Goal: Complete application form

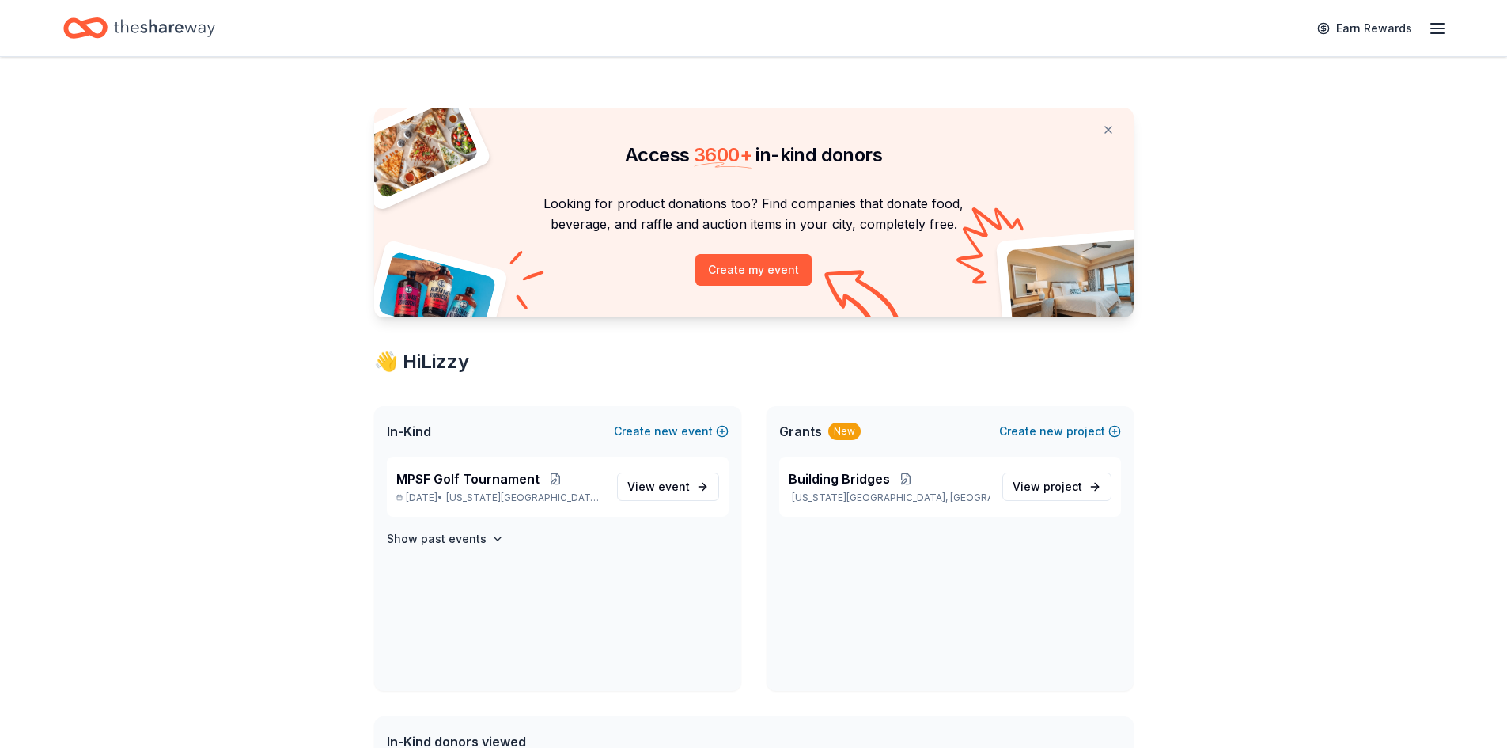
click at [1207, 28] on line "button" at bounding box center [1438, 28] width 13 height 0
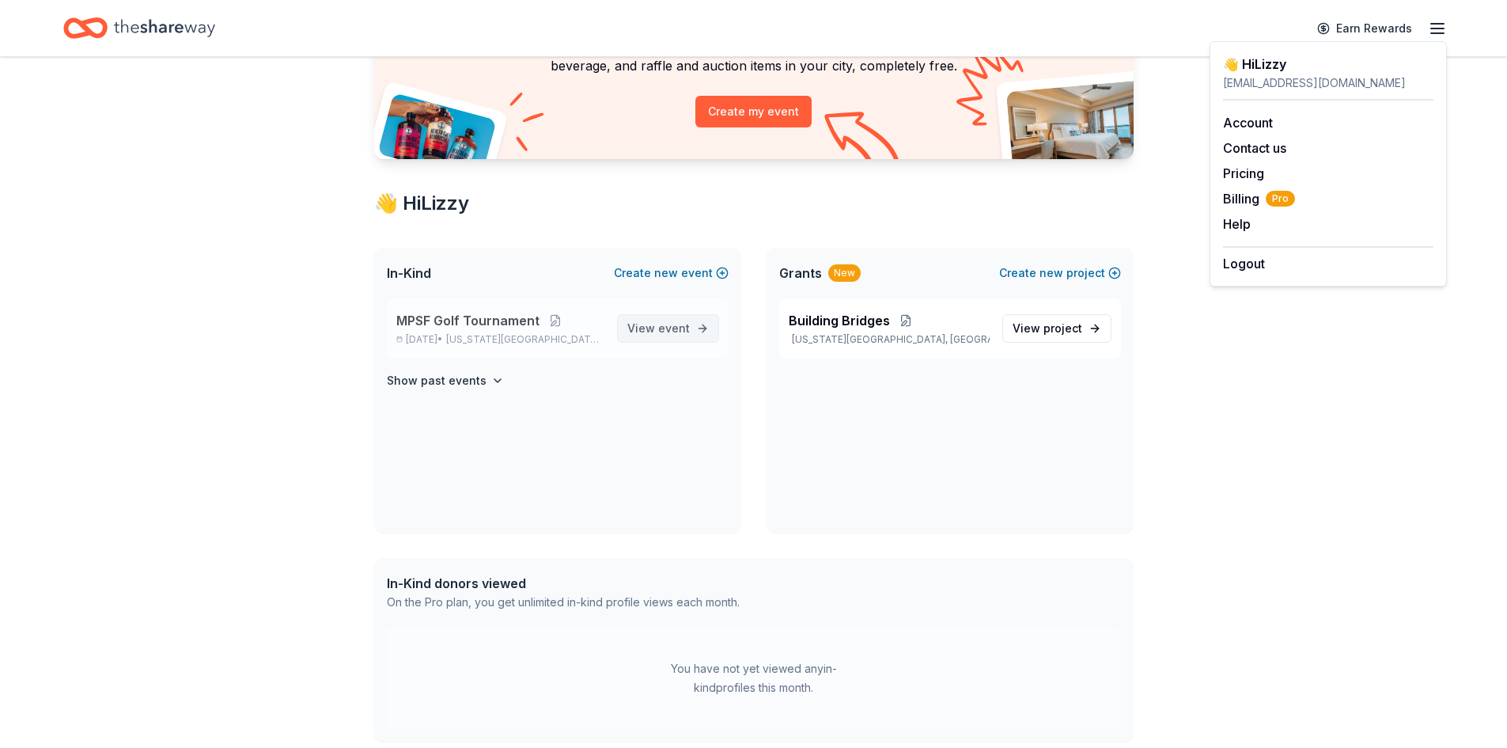
click at [643, 327] on span "View event" at bounding box center [659, 328] width 63 height 19
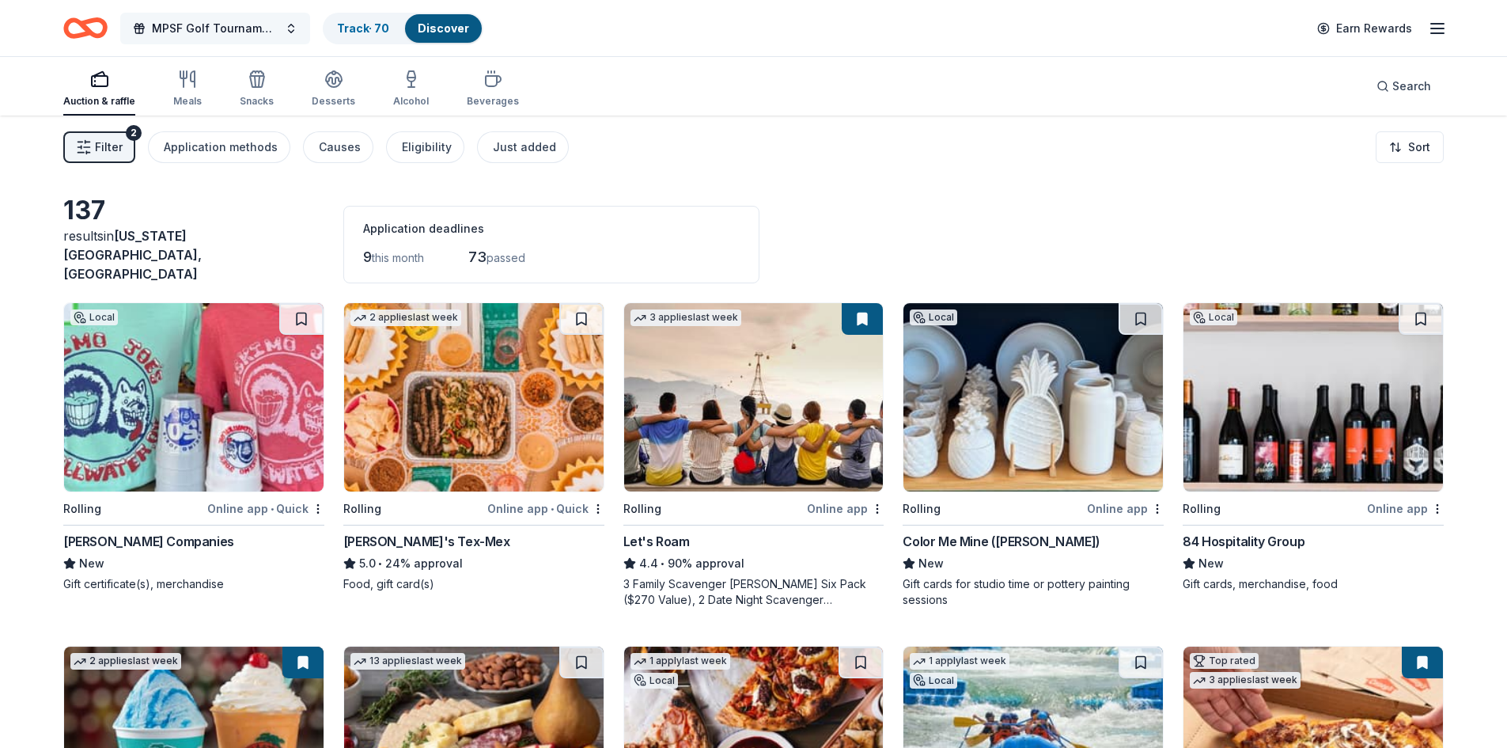
click at [242, 16] on button "MPSF Golf Tournament" at bounding box center [215, 29] width 190 height 32
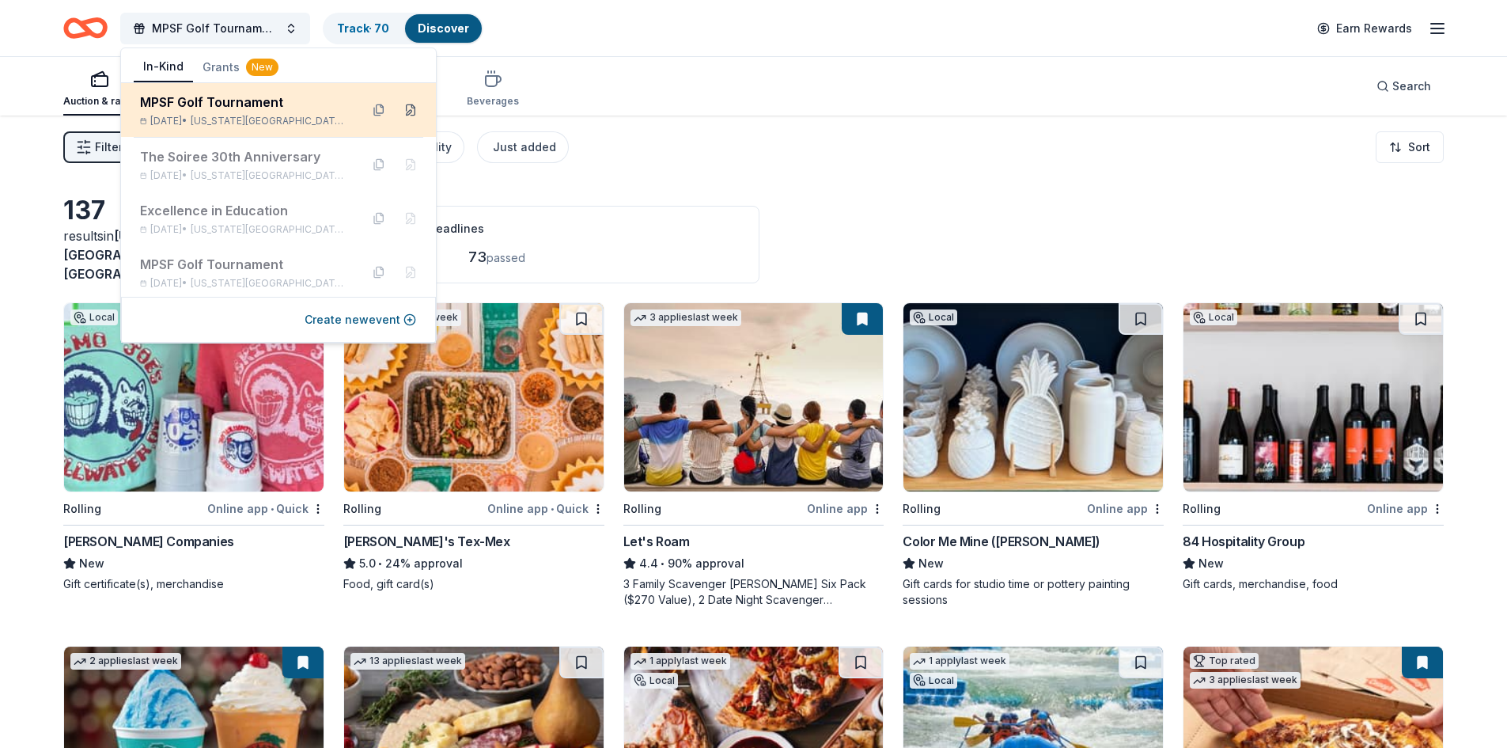
click at [398, 107] on button at bounding box center [410, 109] width 25 height 25
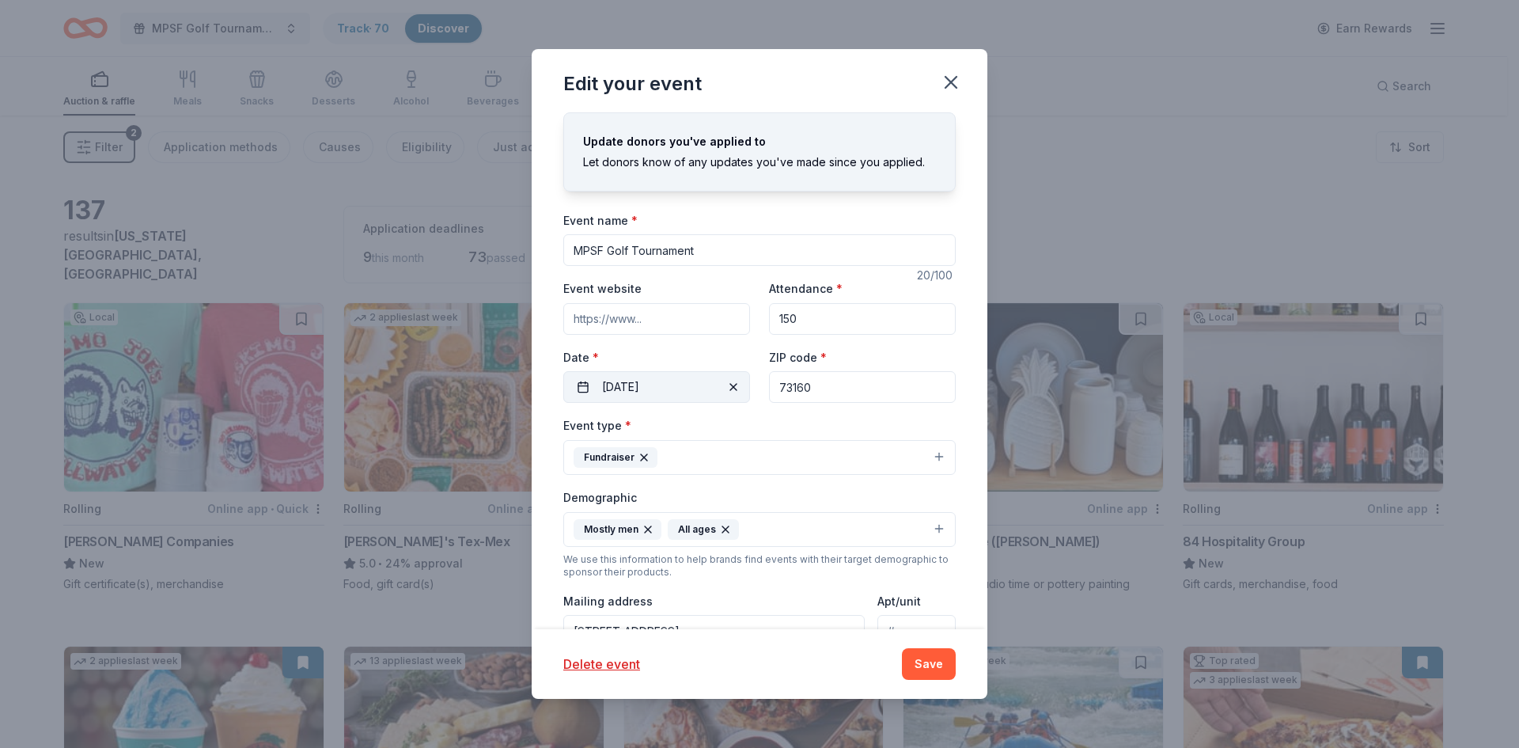
click at [698, 389] on button "09/30/2025" at bounding box center [656, 387] width 187 height 32
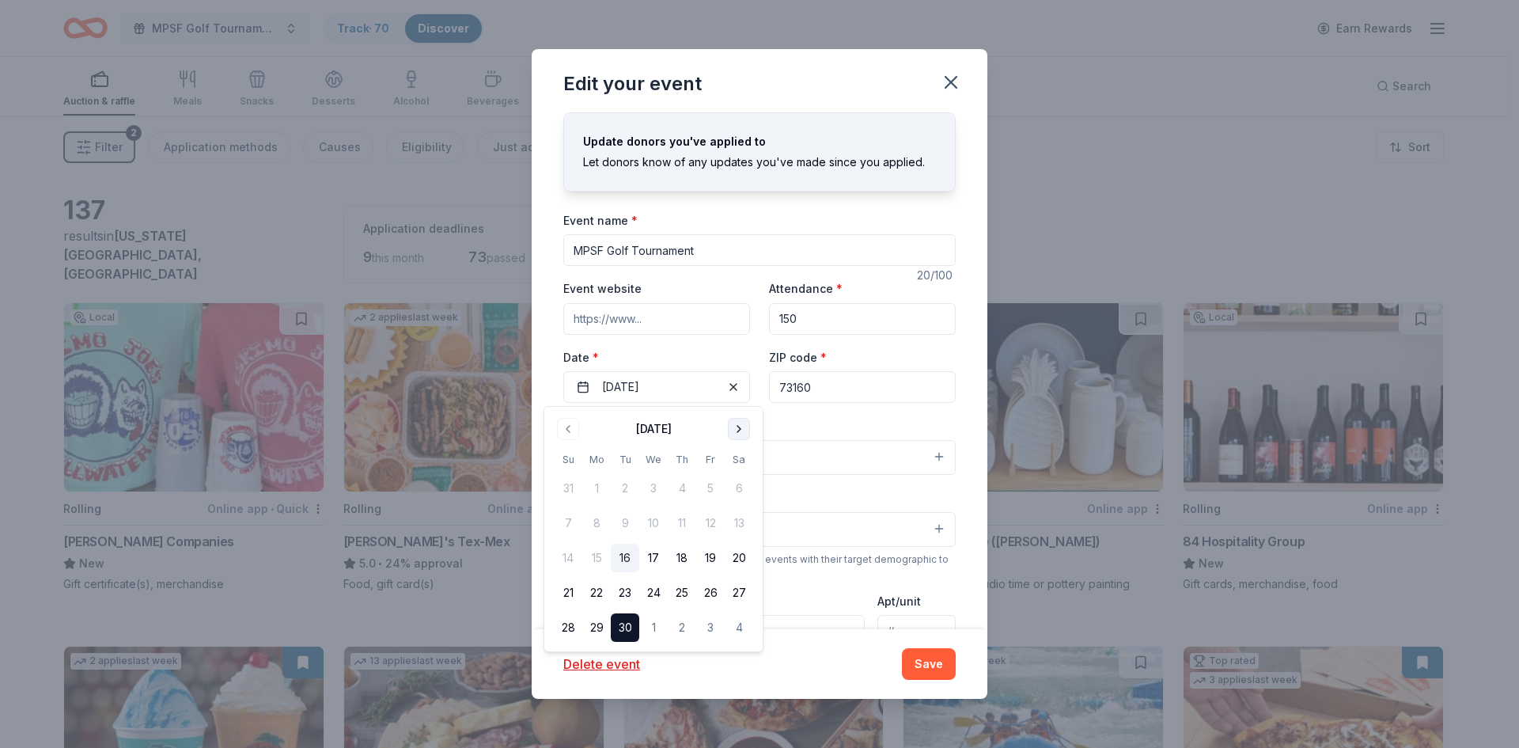
click at [734, 432] on button "Go to next month" at bounding box center [739, 429] width 22 height 22
click at [586, 555] on button "13" at bounding box center [596, 558] width 28 height 28
click at [942, 666] on button "Save" at bounding box center [929, 664] width 54 height 32
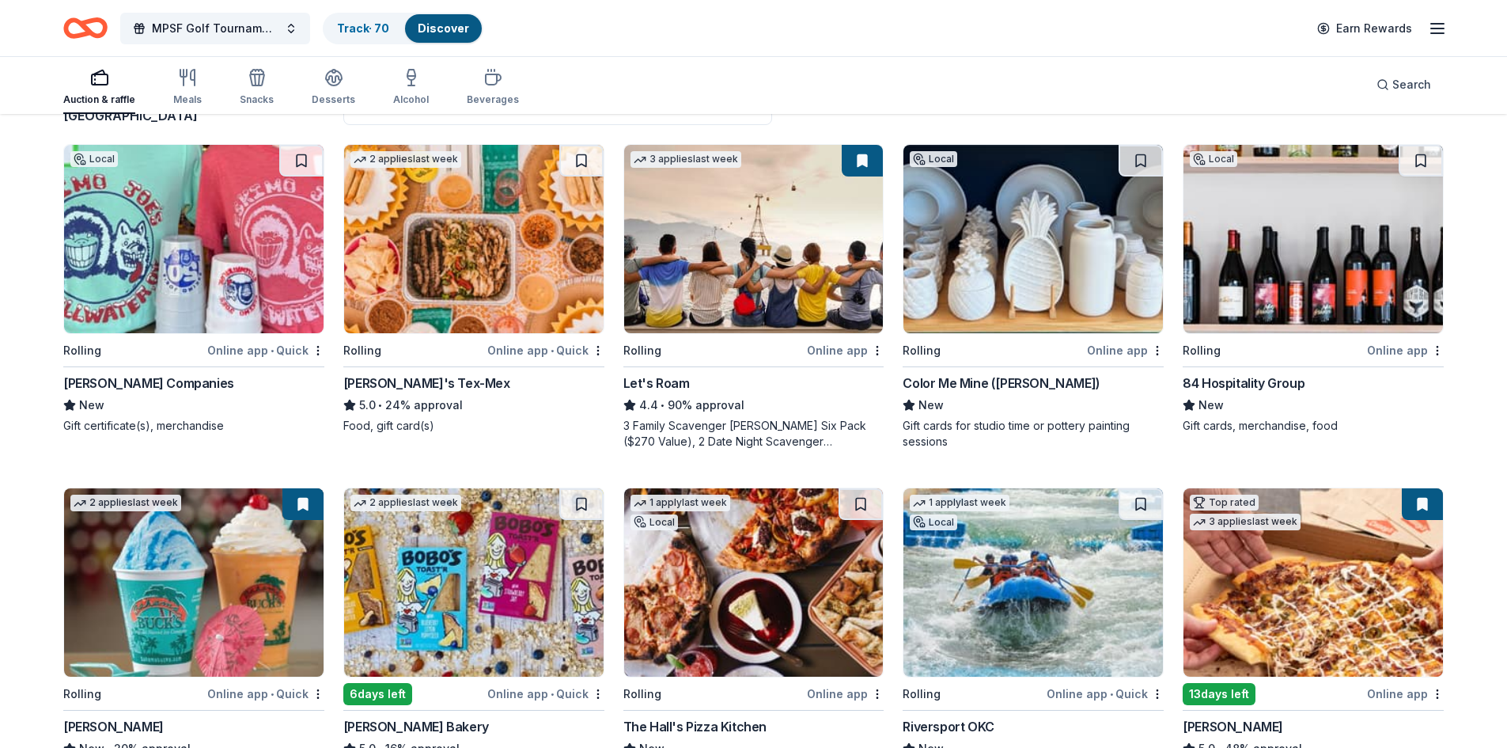
scroll to position [237, 0]
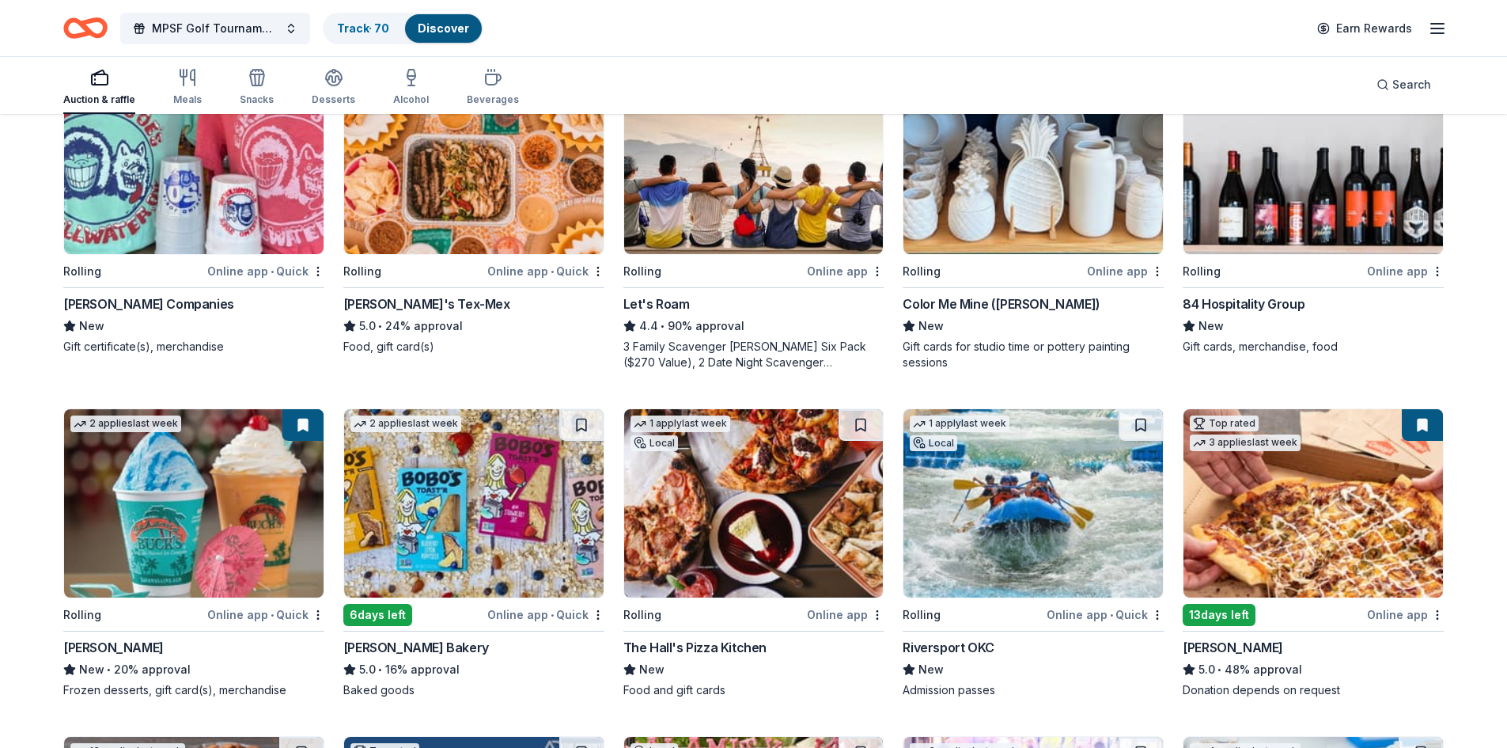
click at [1207, 565] on img at bounding box center [1314, 503] width 260 height 188
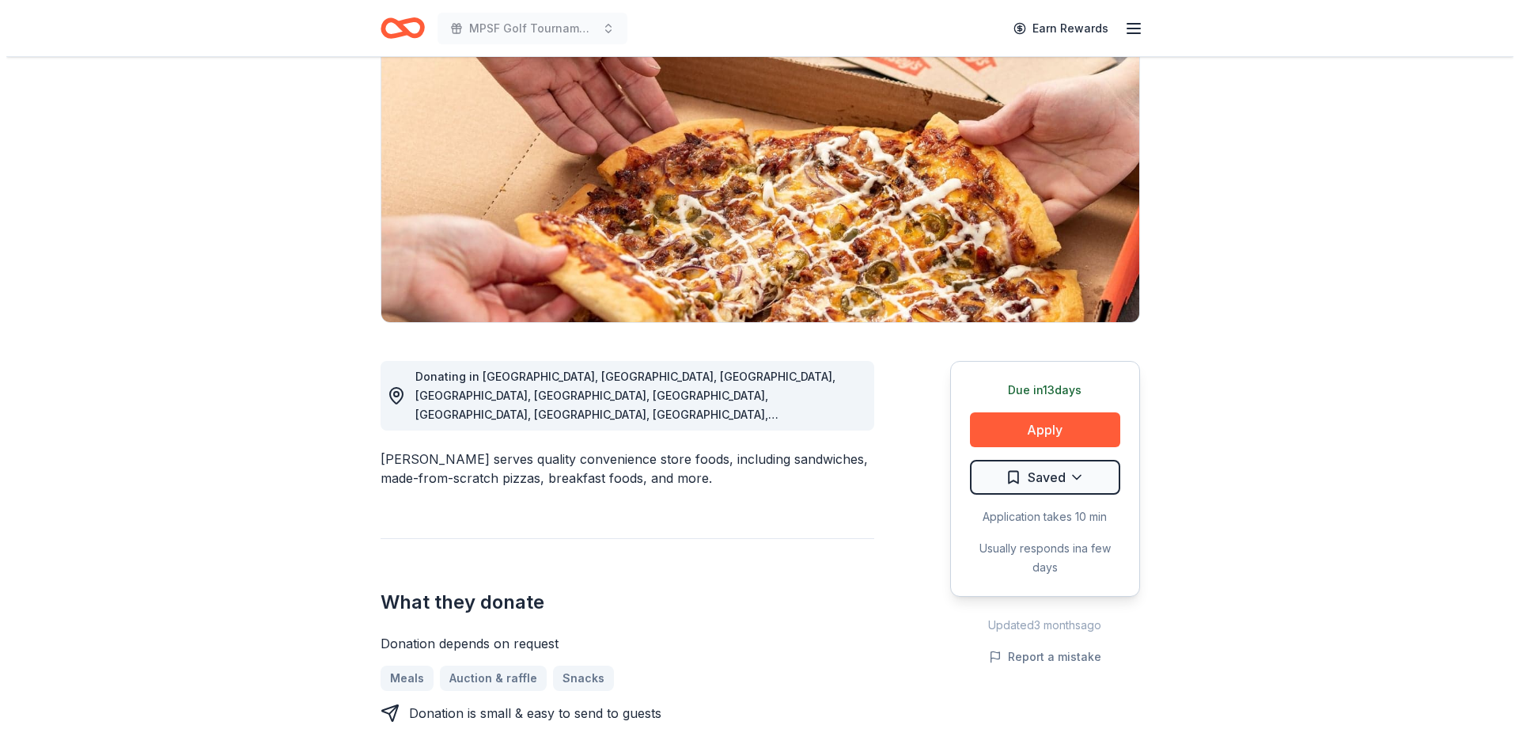
scroll to position [237, 0]
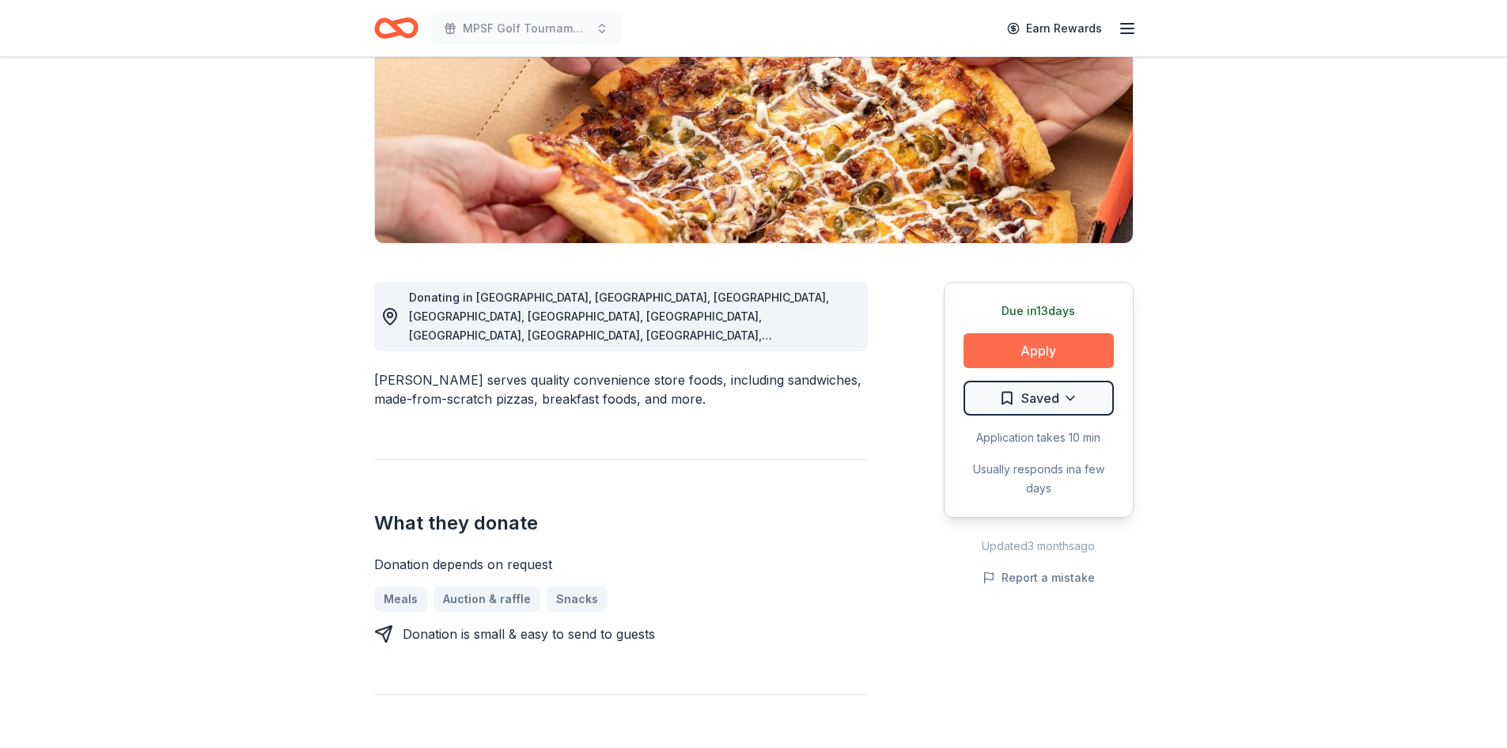
click at [1010, 340] on button "Apply" at bounding box center [1039, 350] width 150 height 35
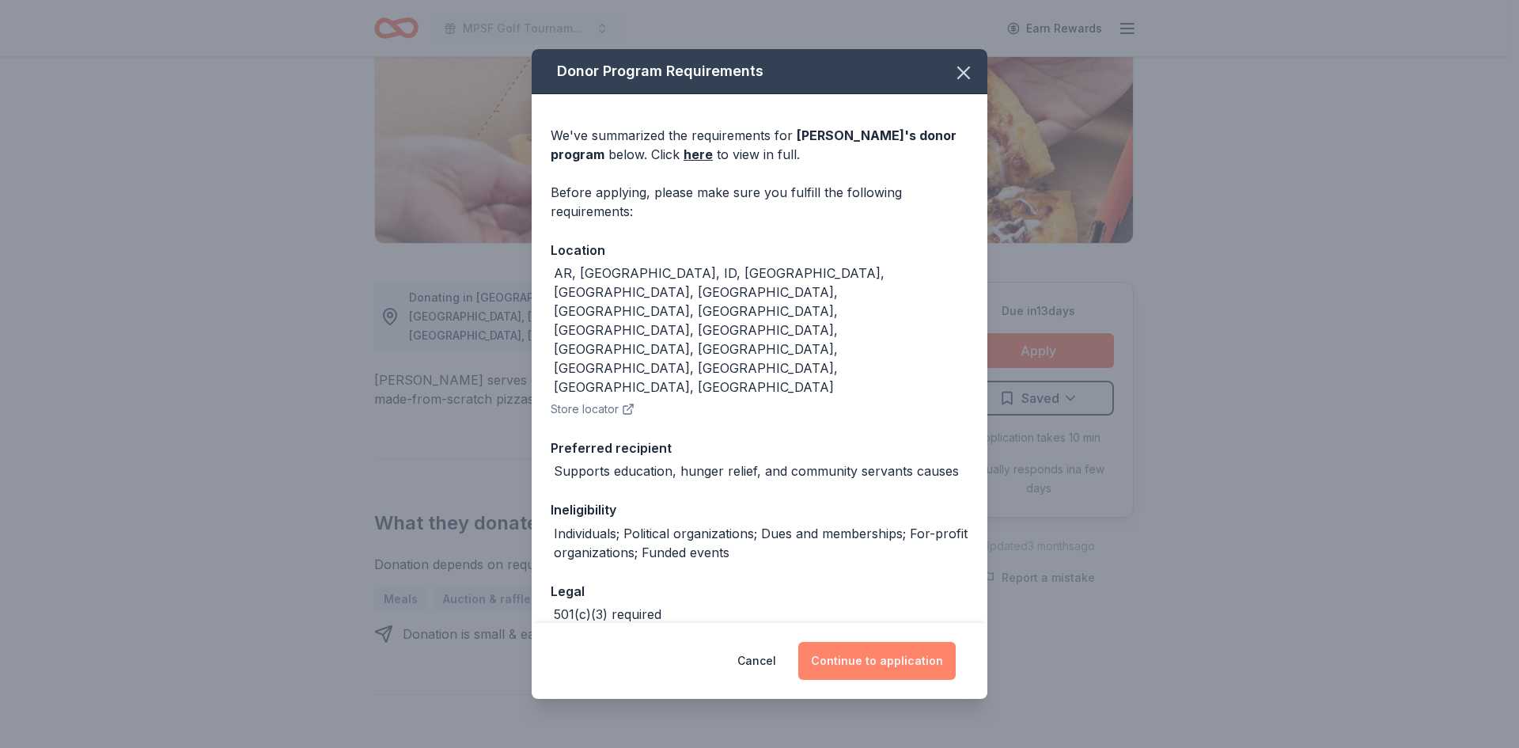
click at [905, 647] on button "Continue to application" at bounding box center [876, 661] width 157 height 38
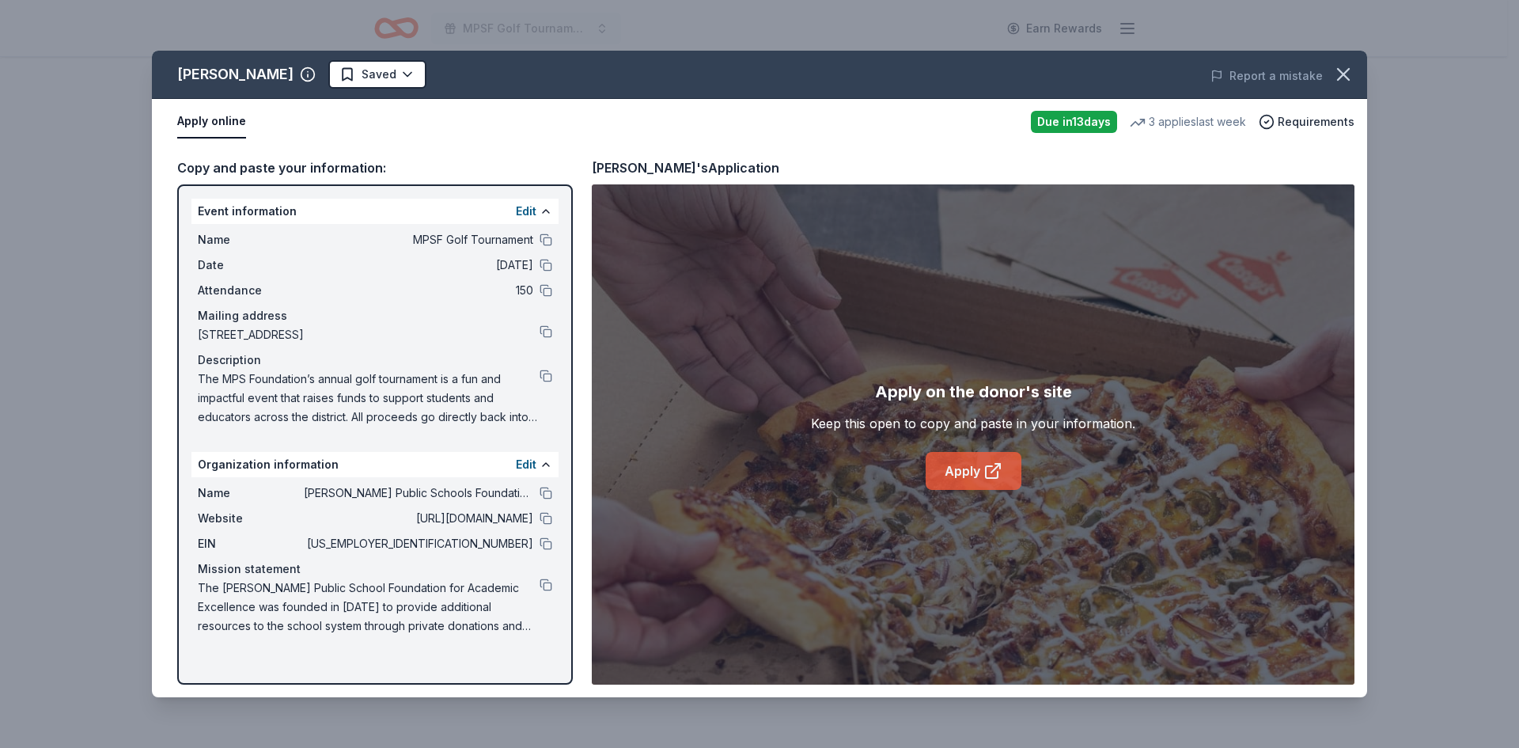
click at [973, 472] on link "Apply" at bounding box center [974, 471] width 96 height 38
